Goal: Book appointment/travel/reservation

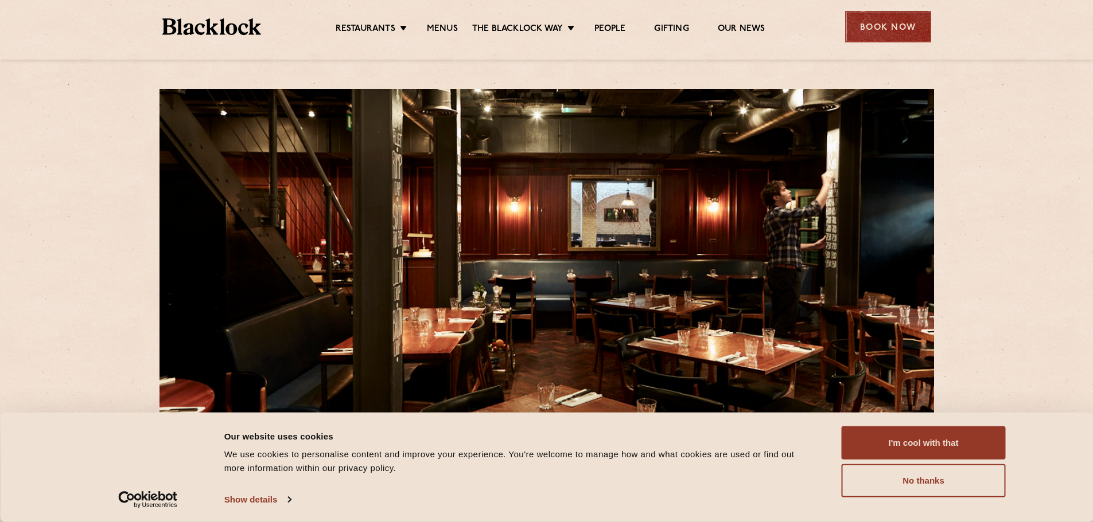
click at [876, 18] on div "Book Now" at bounding box center [888, 27] width 86 height 32
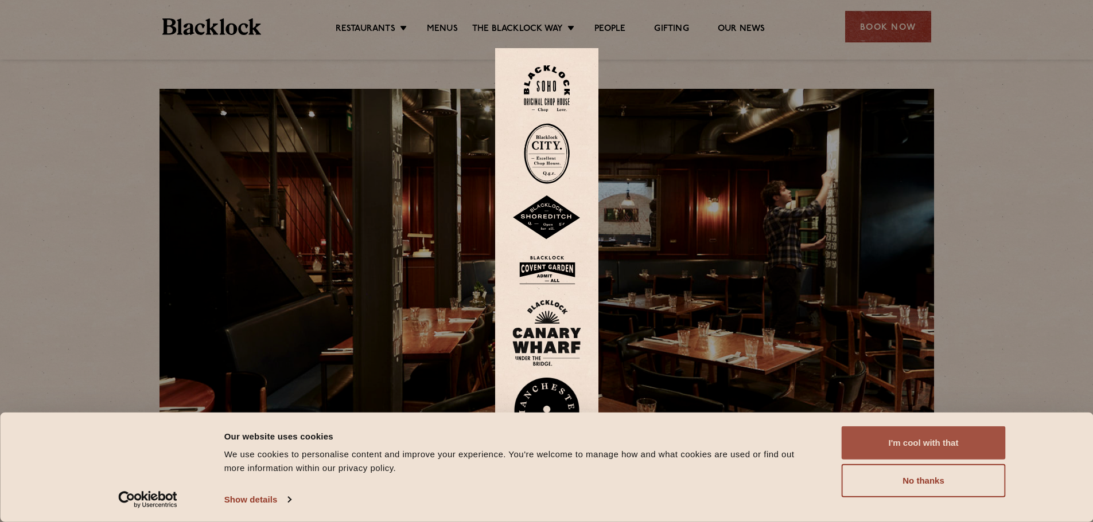
click at [915, 439] on button "I'm cool with that" at bounding box center [923, 443] width 164 height 33
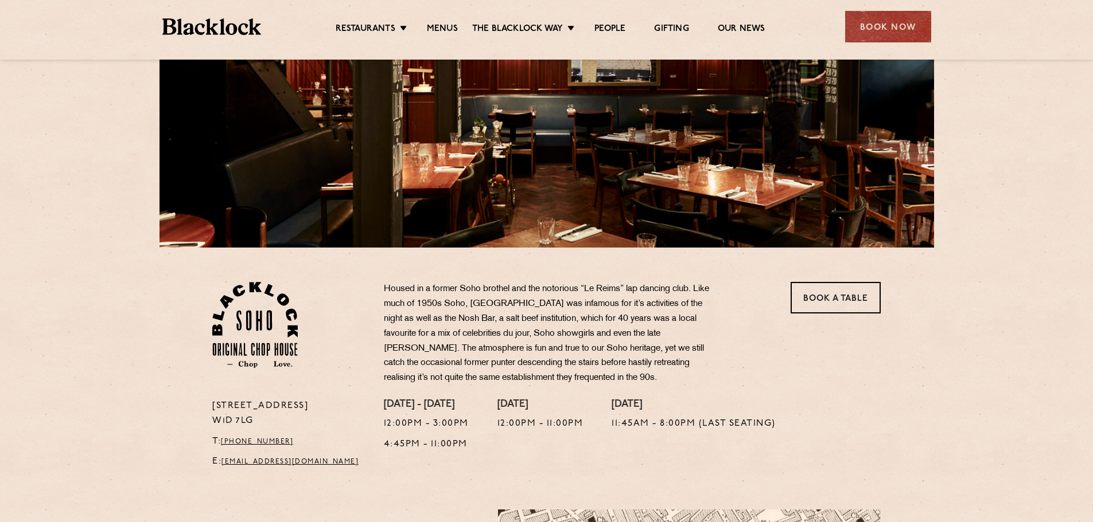
scroll to position [229, 0]
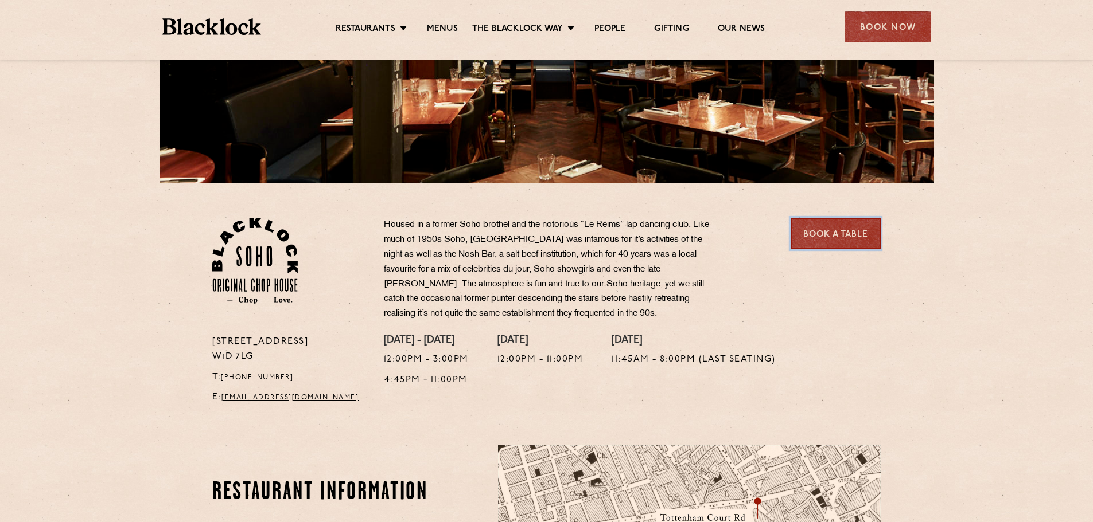
click at [830, 230] on link "Book a Table" at bounding box center [835, 234] width 90 height 32
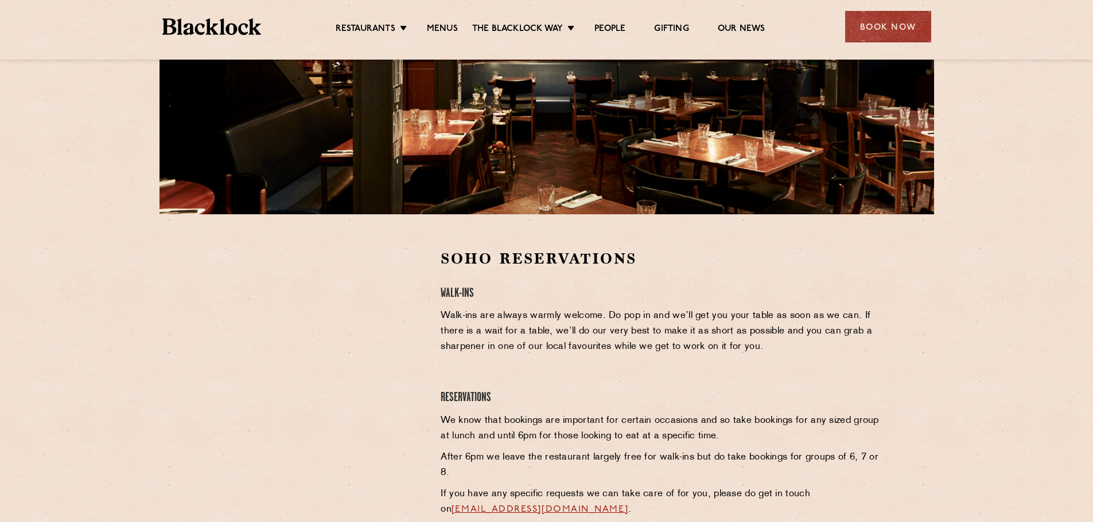
scroll to position [172, 0]
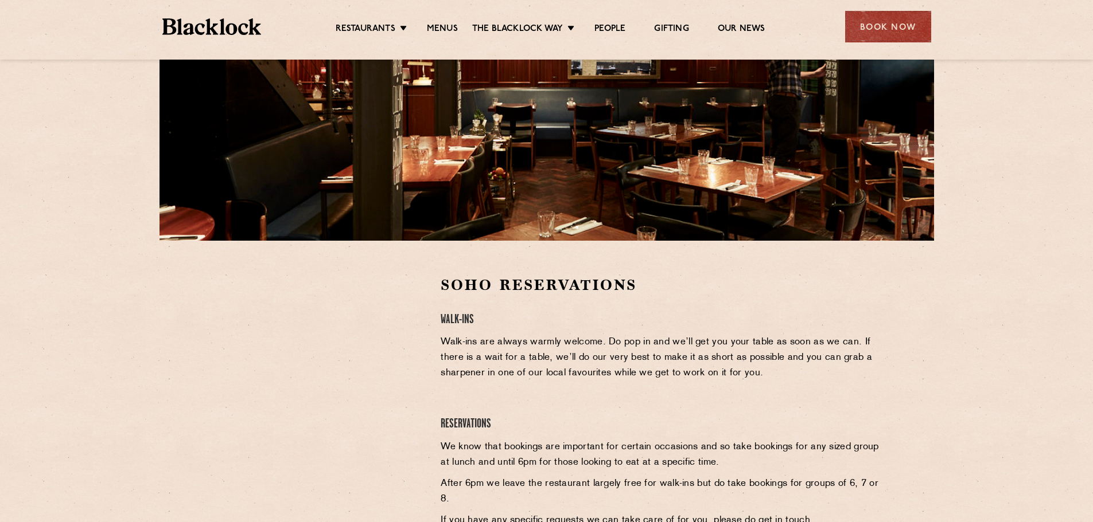
click at [62, 361] on section "Soho Reservations Walk-Ins Walk-ins are always warmly welcome. Do pop in and we…" at bounding box center [546, 434] width 1093 height 386
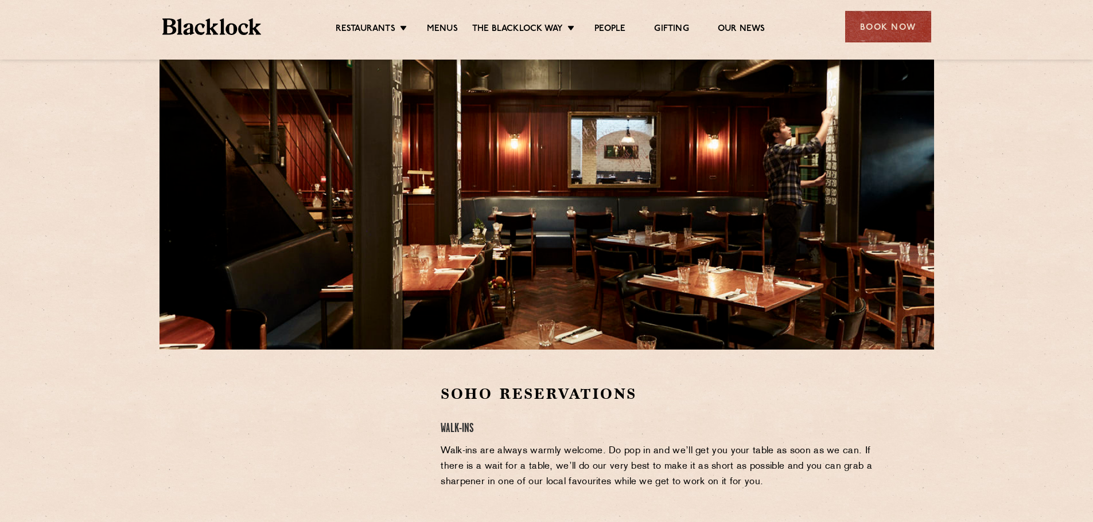
scroll to position [0, 0]
